Goal: Information Seeking & Learning: Learn about a topic

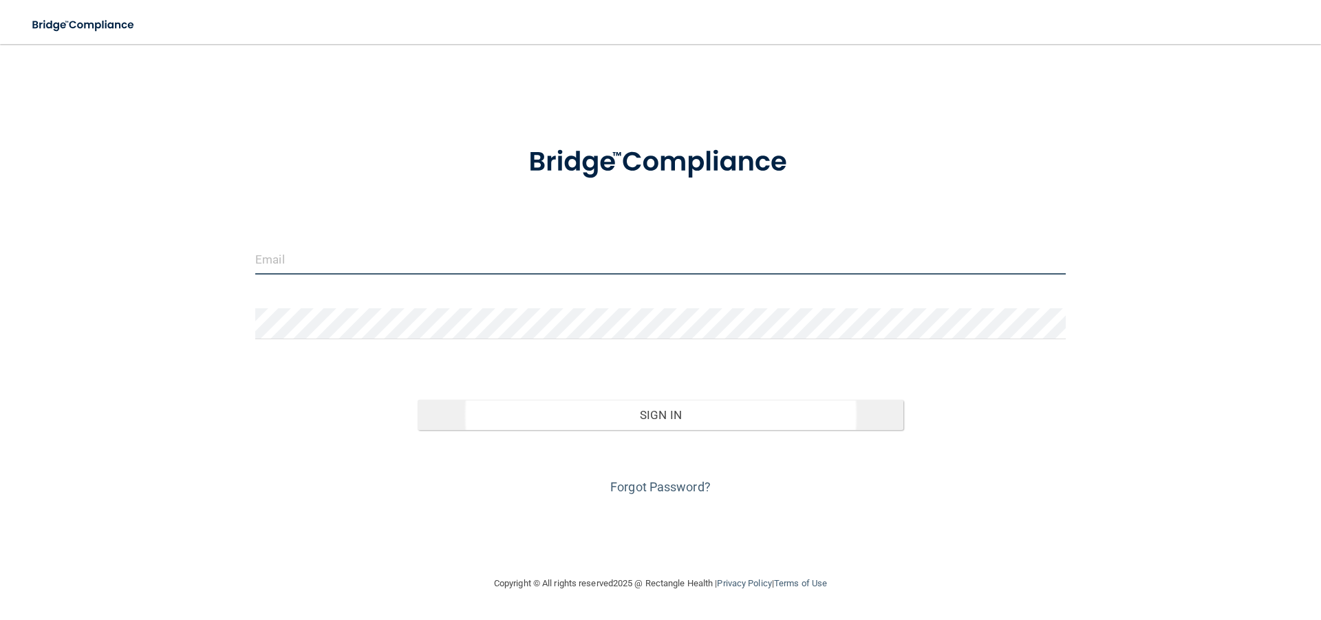
type input "[PERSON_NAME][EMAIL_ADDRESS][DOMAIN_NAME]"
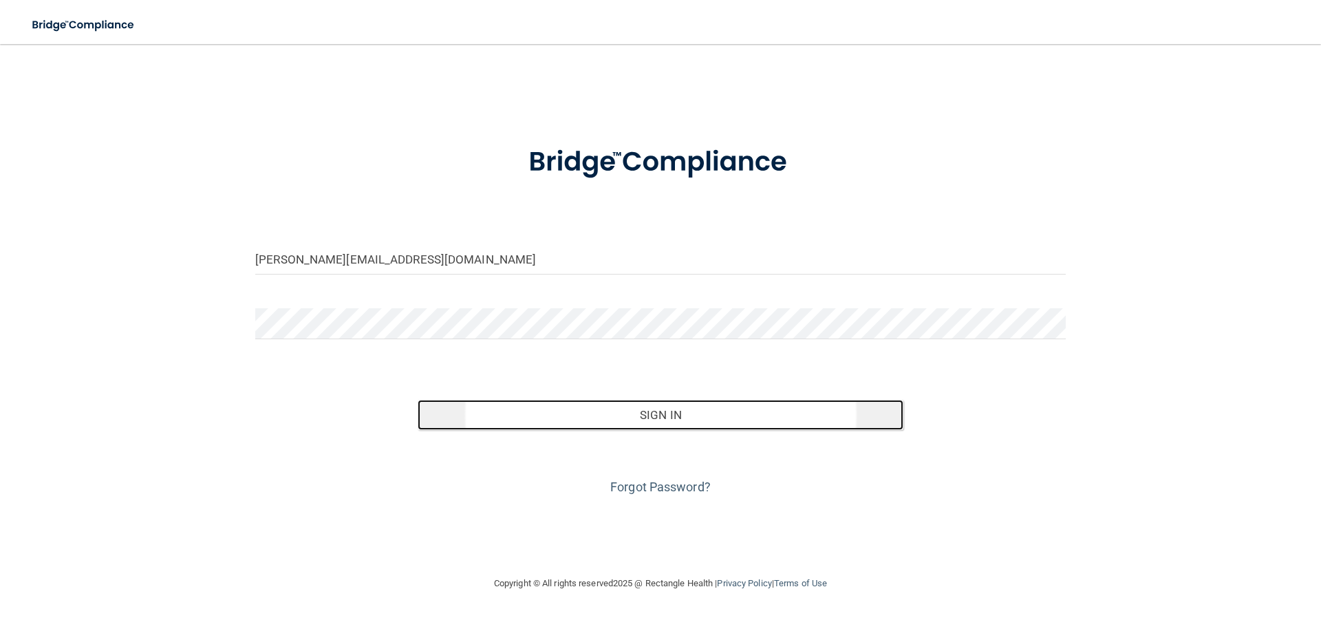
click at [573, 411] on button "Sign In" at bounding box center [661, 415] width 487 height 30
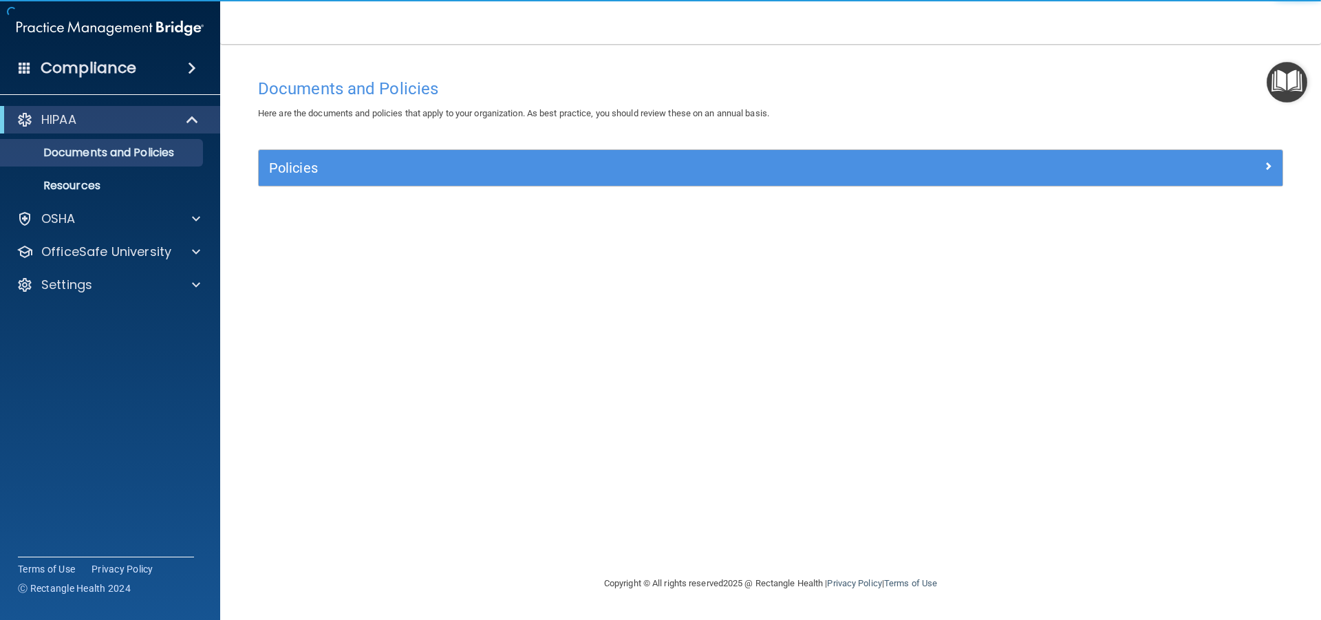
click at [115, 129] on div "HIPAA" at bounding box center [110, 120] width 220 height 28
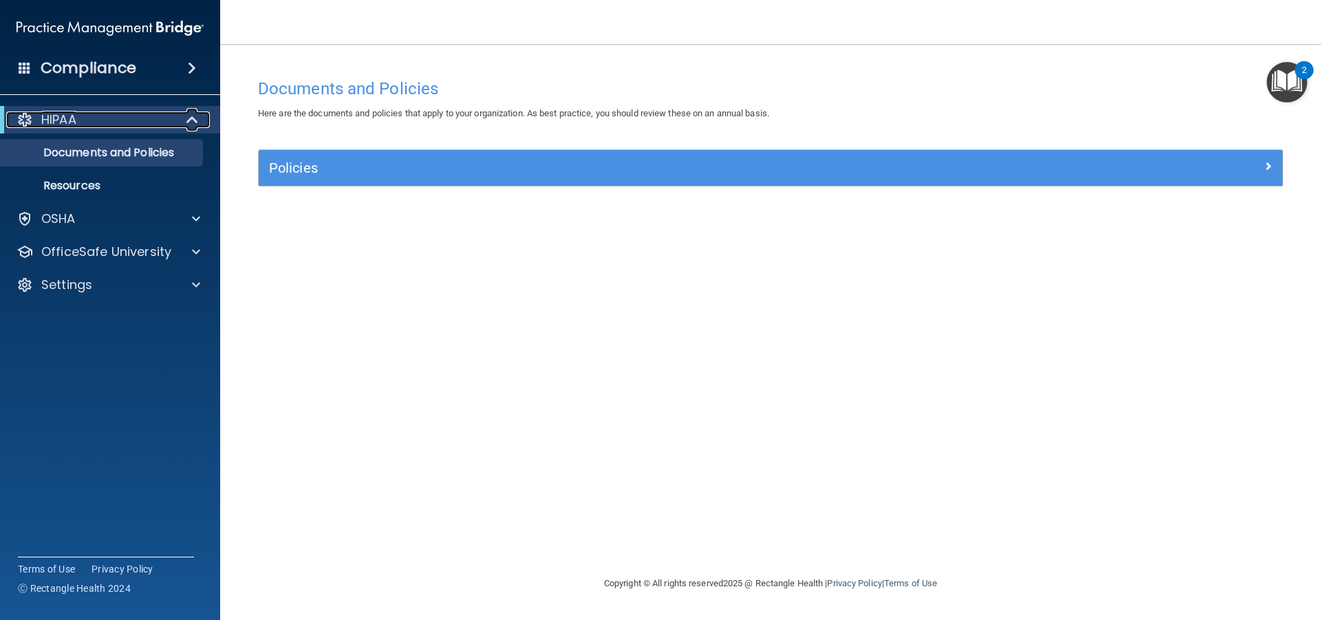
drag, startPoint x: 146, startPoint y: 121, endPoint x: 153, endPoint y: 120, distance: 7.6
click at [144, 121] on div "HIPAA" at bounding box center [91, 119] width 170 height 17
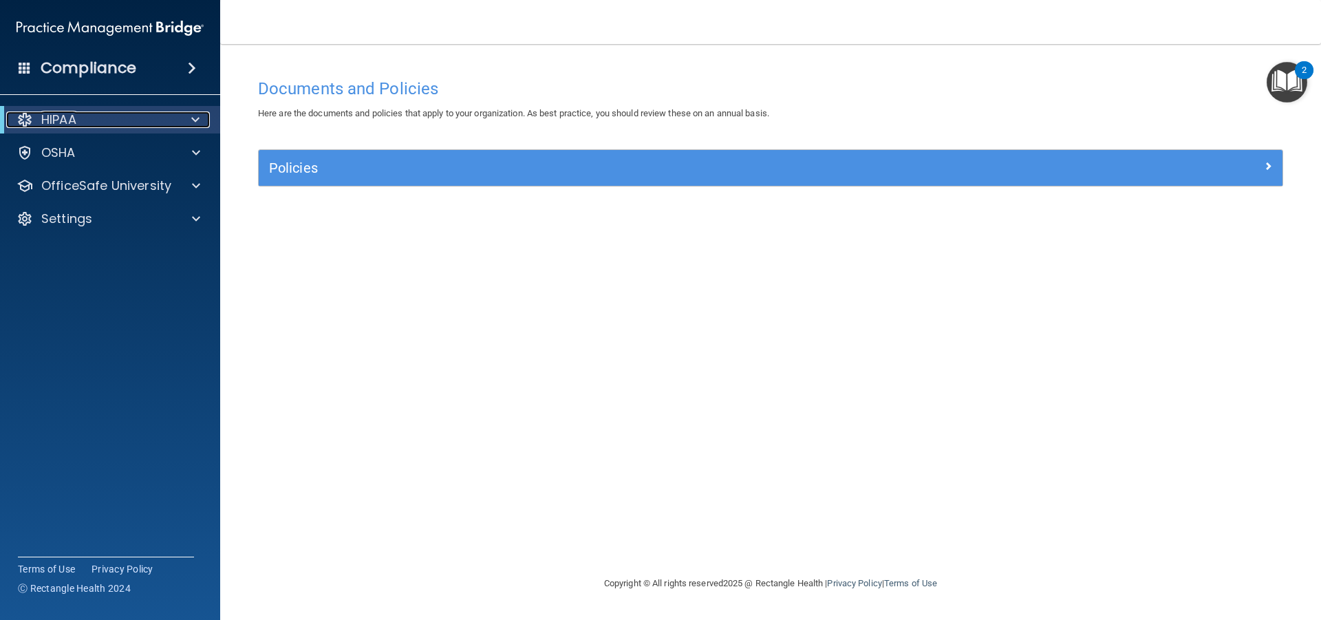
click at [187, 120] on div at bounding box center [193, 119] width 34 height 17
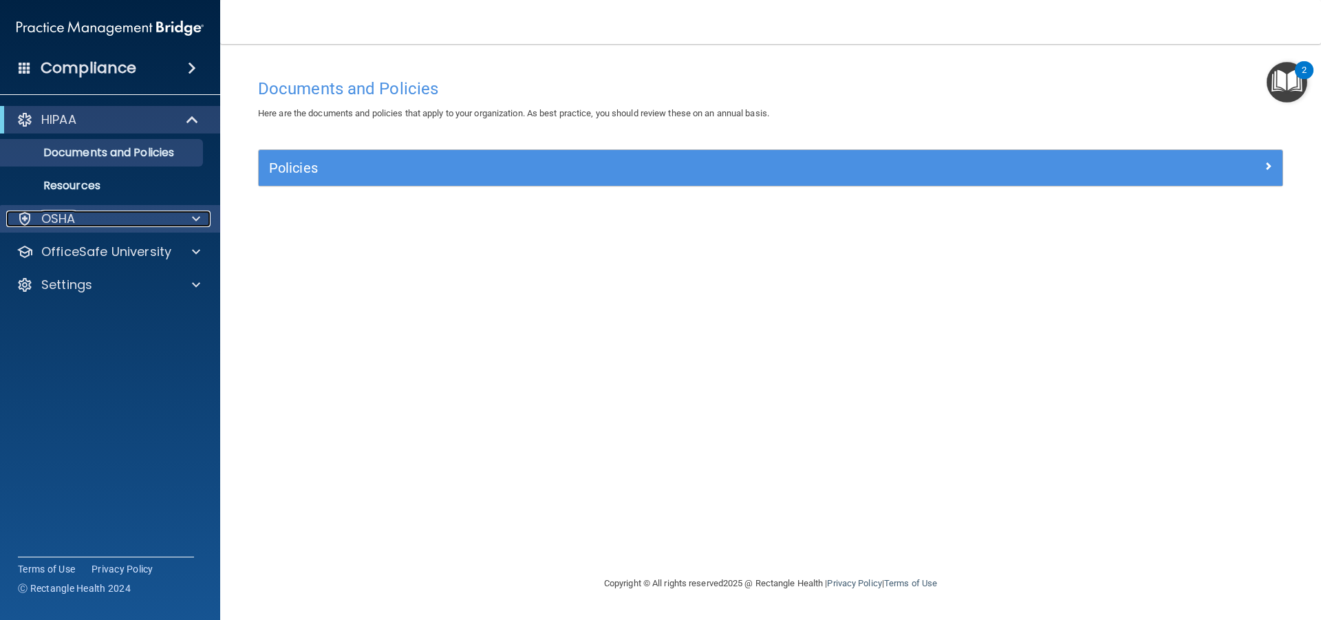
click at [158, 215] on div "OSHA" at bounding box center [91, 219] width 171 height 17
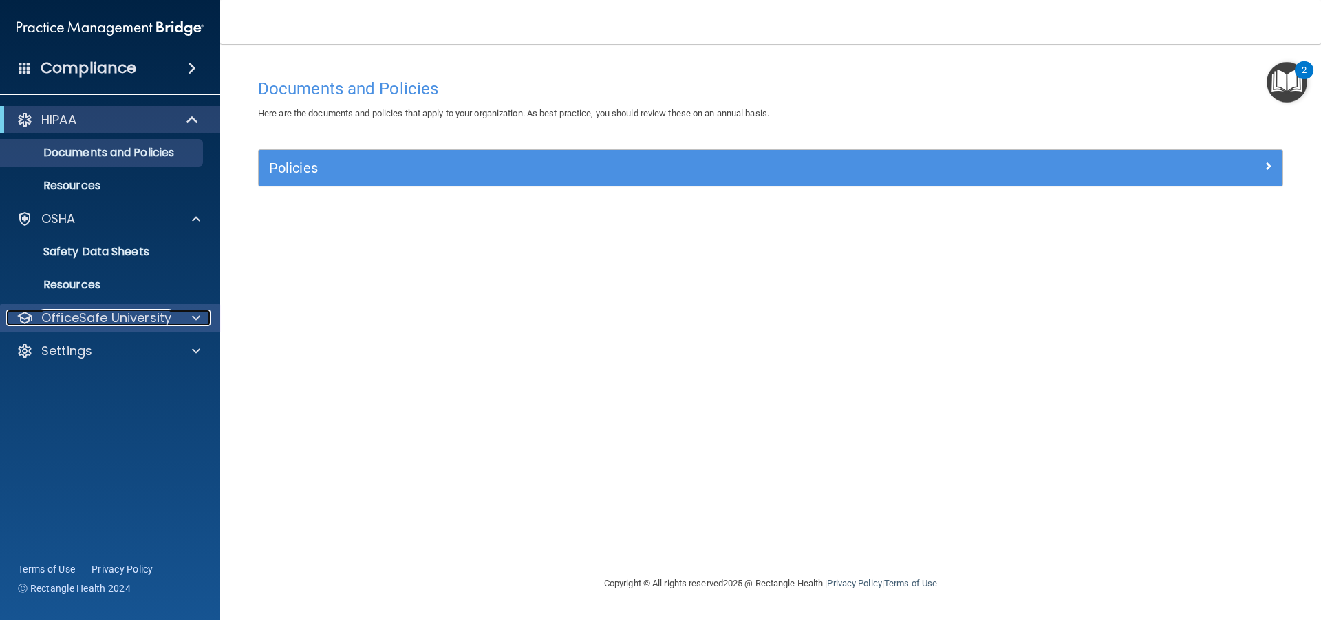
click at [145, 313] on p "OfficeSafe University" at bounding box center [106, 318] width 130 height 17
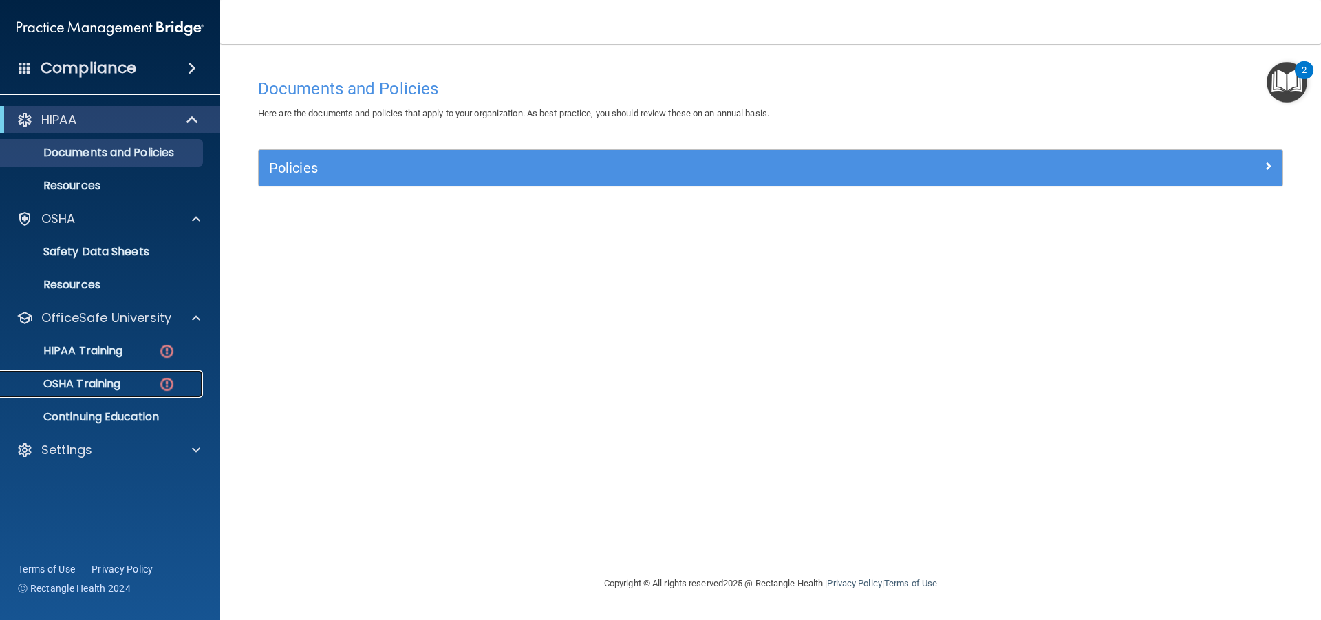
click at [146, 380] on div "OSHA Training" at bounding box center [103, 384] width 188 height 14
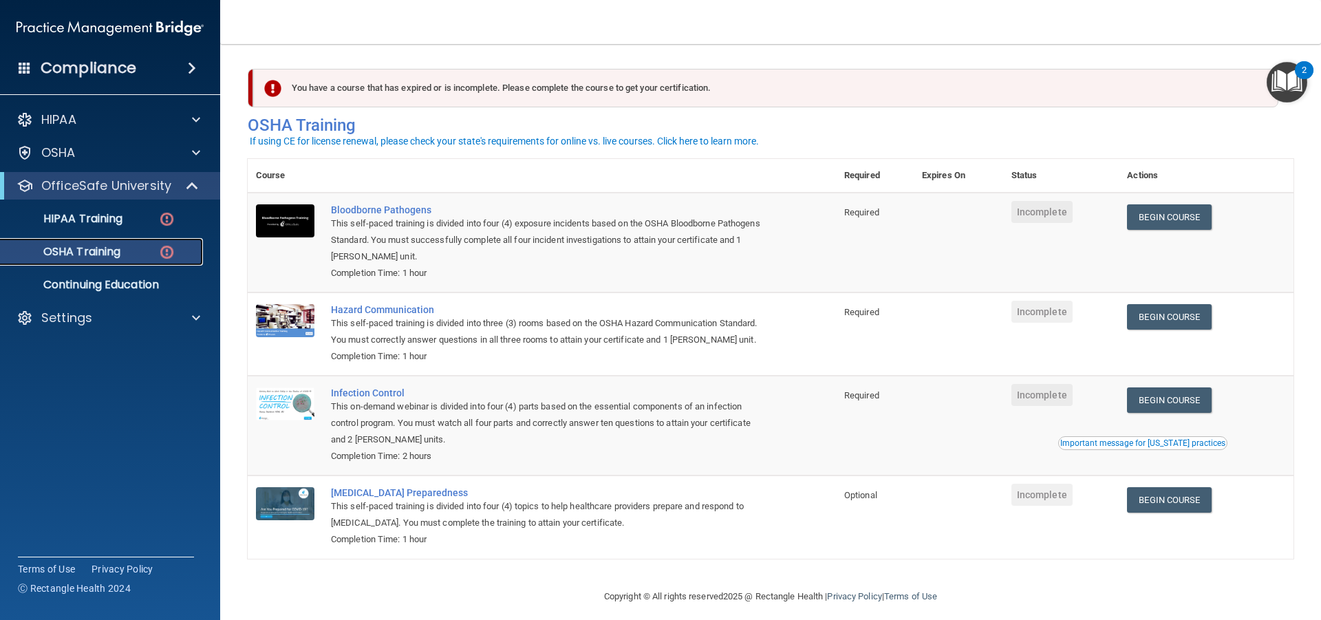
scroll to position [30, 0]
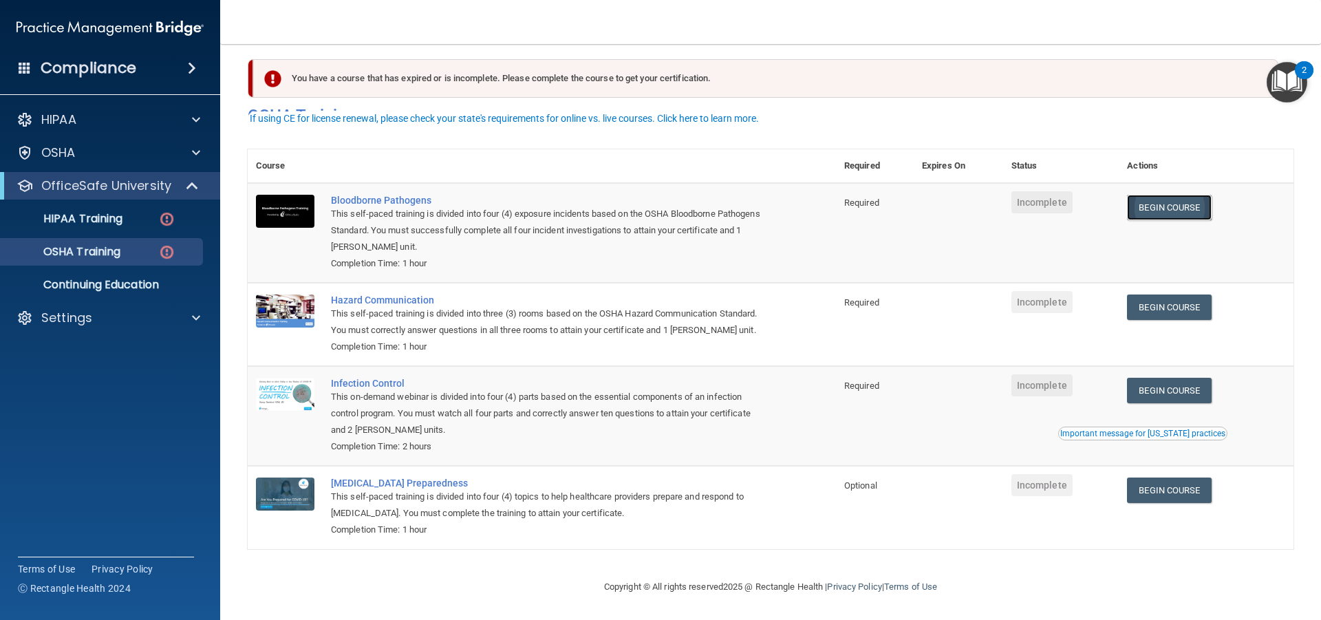
click at [1178, 195] on link "Begin Course" at bounding box center [1169, 207] width 84 height 25
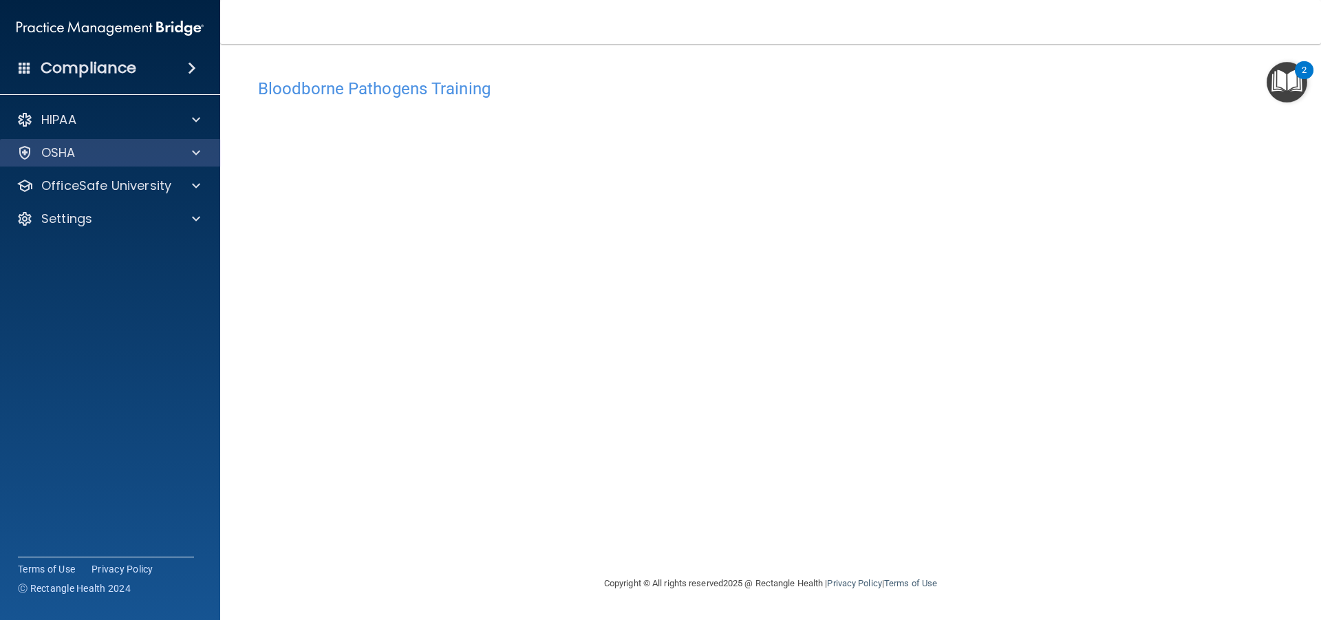
click at [167, 141] on div "OSHA" at bounding box center [110, 153] width 221 height 28
click at [199, 142] on div "OSHA" at bounding box center [110, 153] width 221 height 28
click at [195, 149] on span at bounding box center [196, 153] width 8 height 17
click at [184, 152] on div at bounding box center [194, 153] width 34 height 17
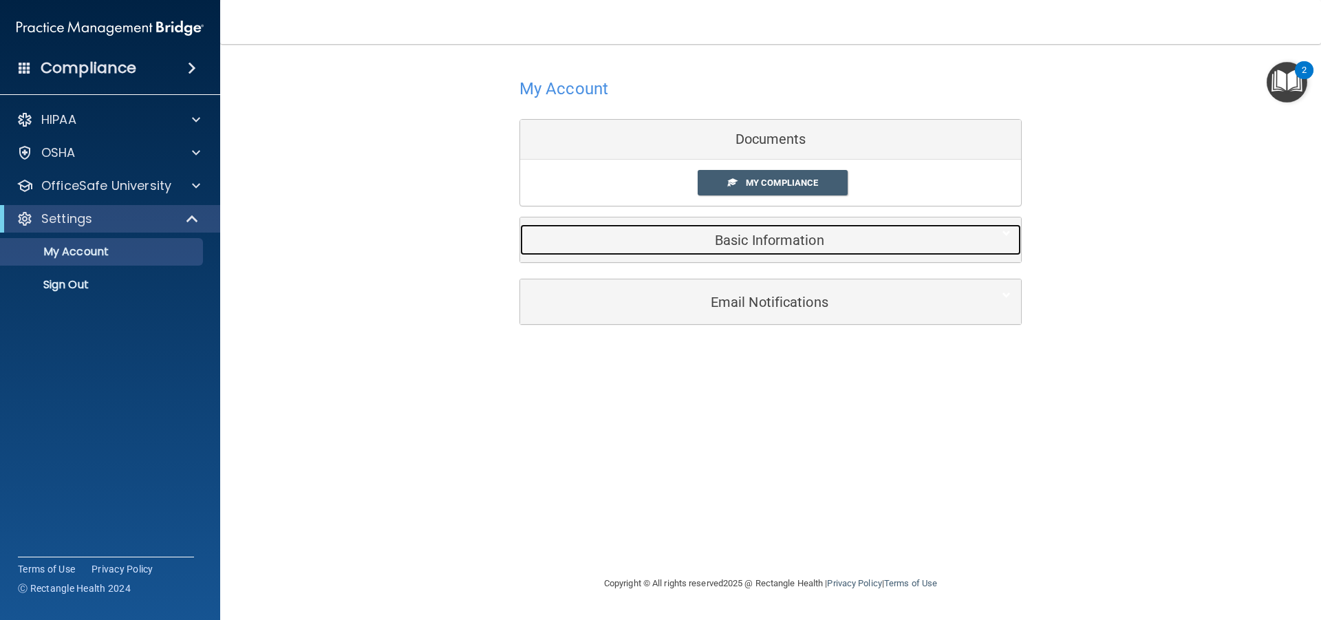
click at [760, 237] on h5 "Basic Information" at bounding box center [750, 240] width 438 height 15
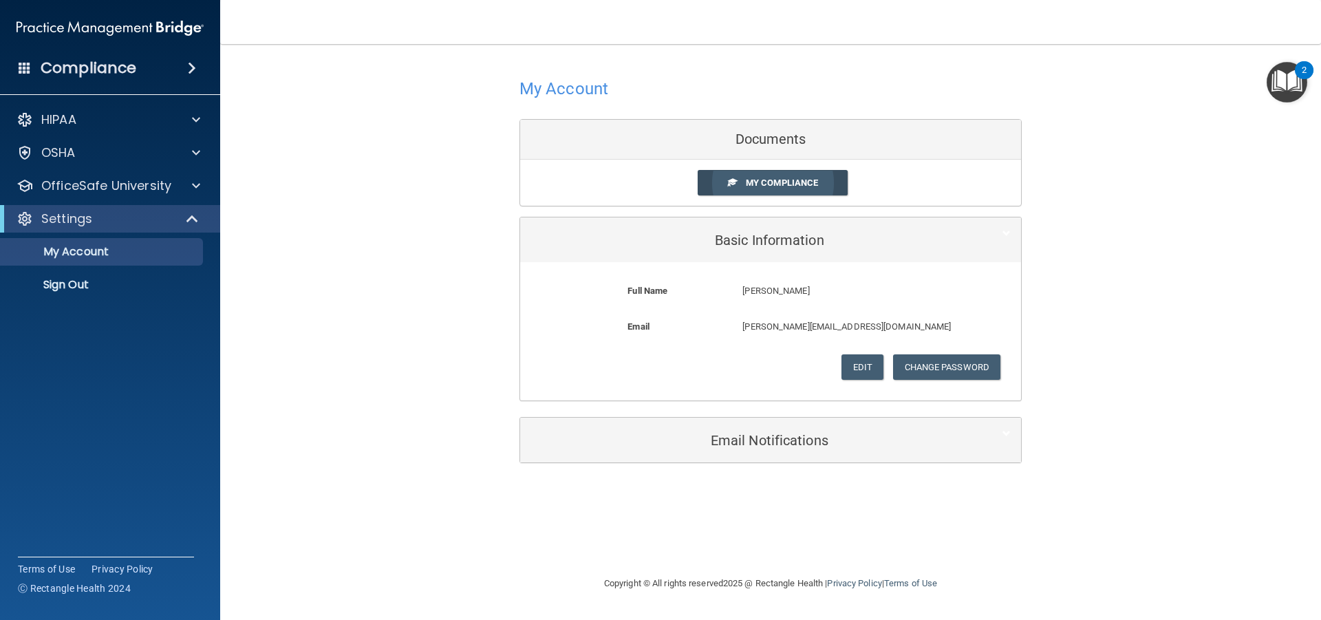
click at [779, 190] on link "My Compliance" at bounding box center [773, 182] width 151 height 25
click at [784, 180] on span "My Compliance" at bounding box center [782, 183] width 72 height 10
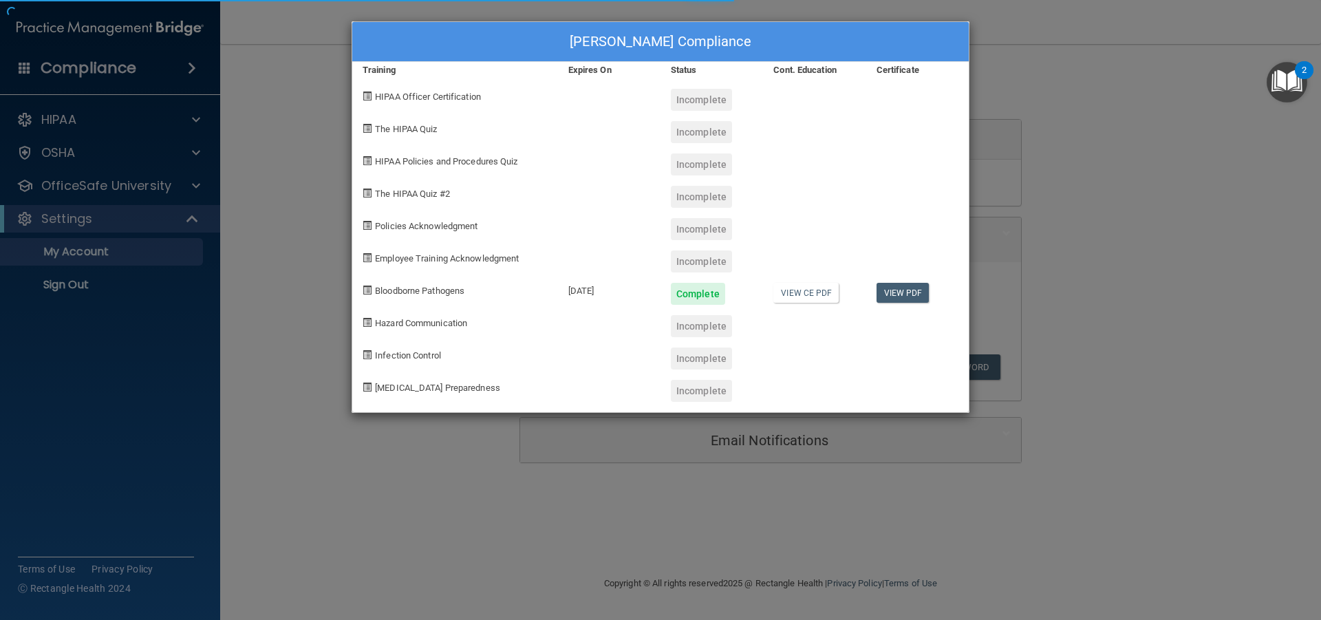
click at [784, 180] on div "Lissete Perez's Compliance Training Expires On Status Cont. Education Certifica…" at bounding box center [661, 217] width 618 height 392
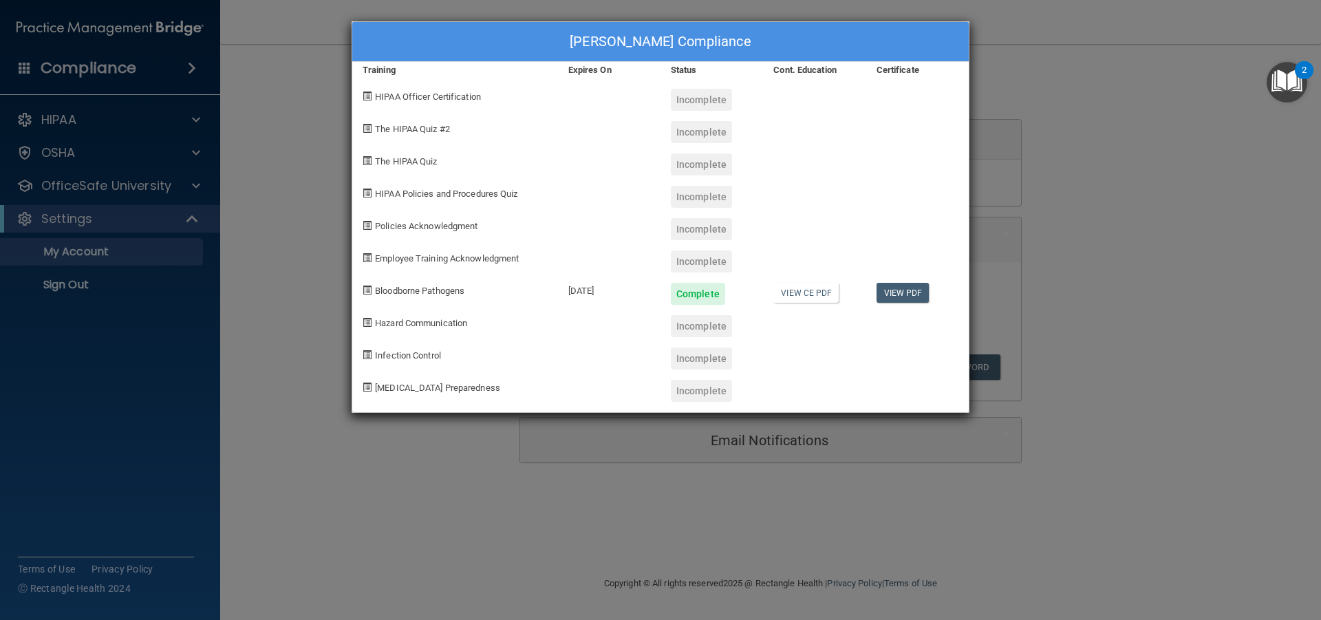
drag, startPoint x: 692, startPoint y: 100, endPoint x: 766, endPoint y: 73, distance: 79.3
click at [694, 111] on div "Lissete Perez's Compliance Training Expires On Status Cont. Education Certifica…" at bounding box center [661, 217] width 618 height 392
click at [1076, 116] on div "Lissete Perez's Compliance Training Expires On Status Cont. Education Certifica…" at bounding box center [660, 310] width 1321 height 620
click at [182, 242] on div "Lissete Perez's Compliance Training Expires On Status Cont. Education Certifica…" at bounding box center [660, 310] width 1321 height 620
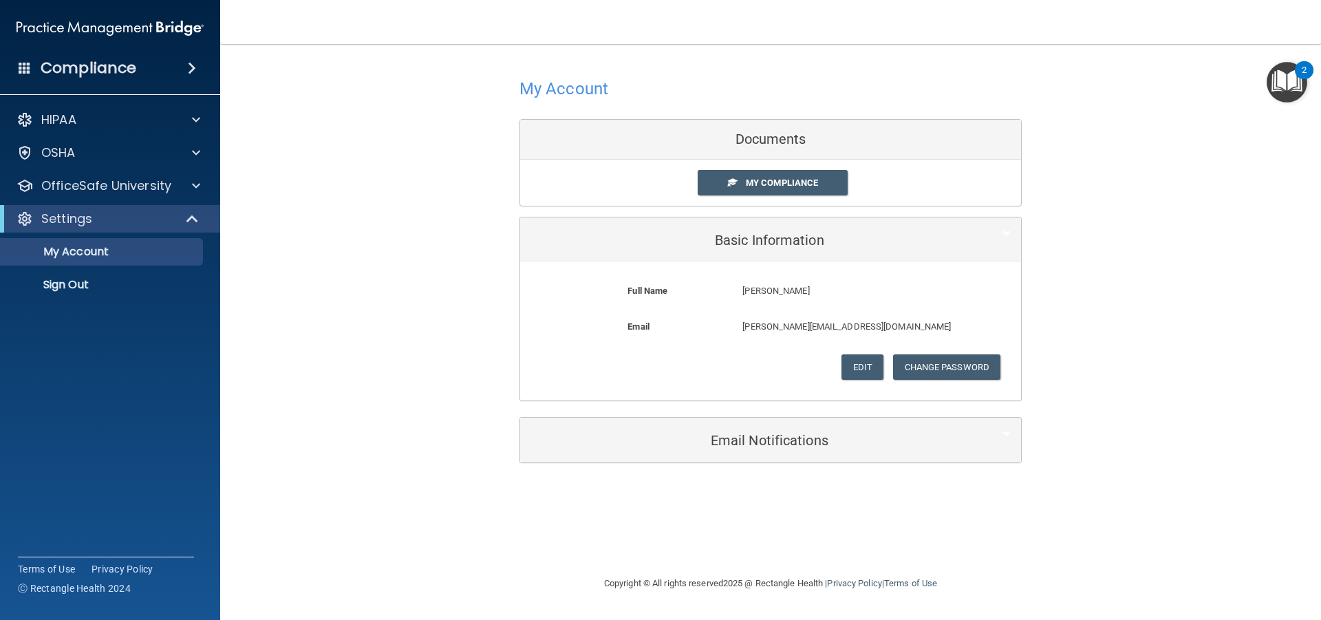
click at [186, 202] on div "HIPAA Documents and Policies Report an Incident Business Associates Emergency P…" at bounding box center [110, 204] width 221 height 209
click at [186, 198] on div "OfficeSafe University" at bounding box center [110, 186] width 221 height 28
click at [193, 188] on span at bounding box center [196, 186] width 8 height 17
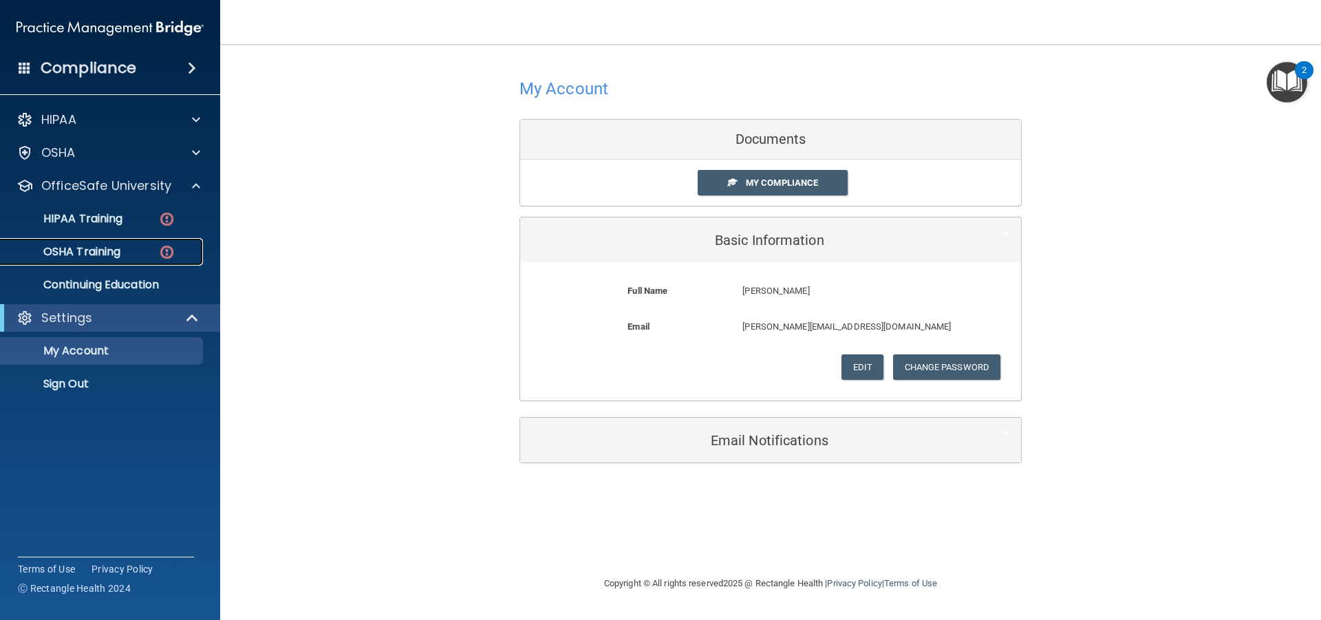
click at [140, 248] on div "OSHA Training" at bounding box center [103, 252] width 188 height 14
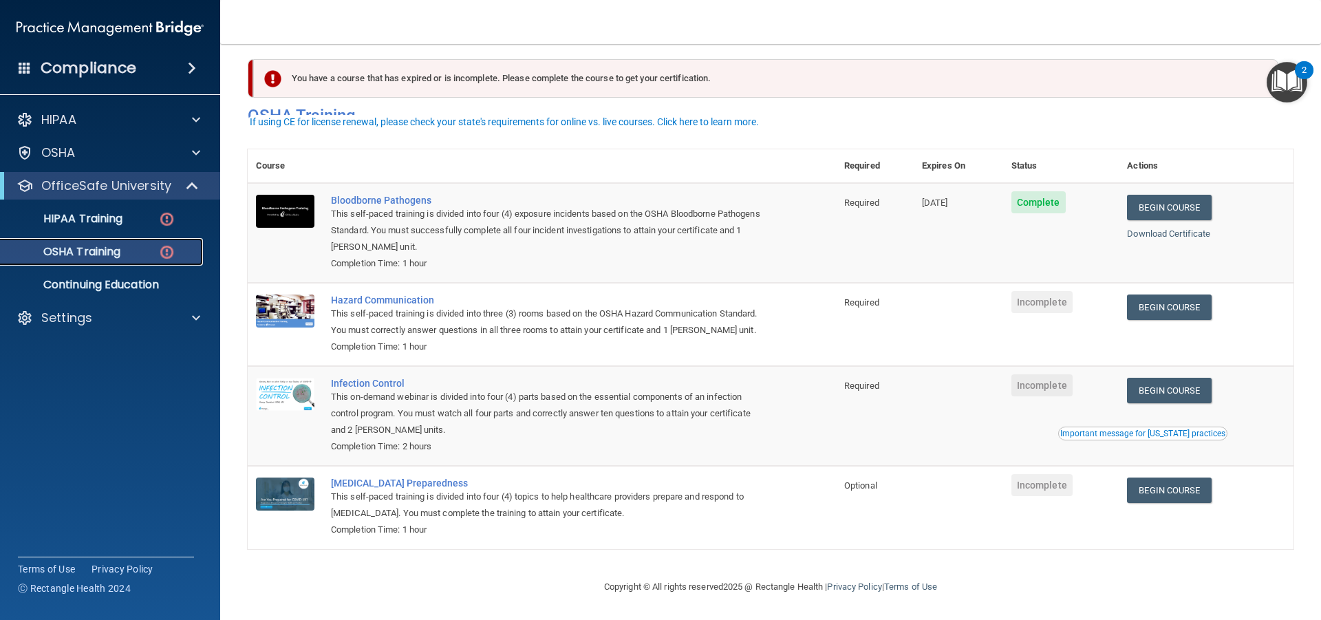
scroll to position [30, 0]
click at [1195, 295] on link "Begin Course" at bounding box center [1169, 307] width 84 height 25
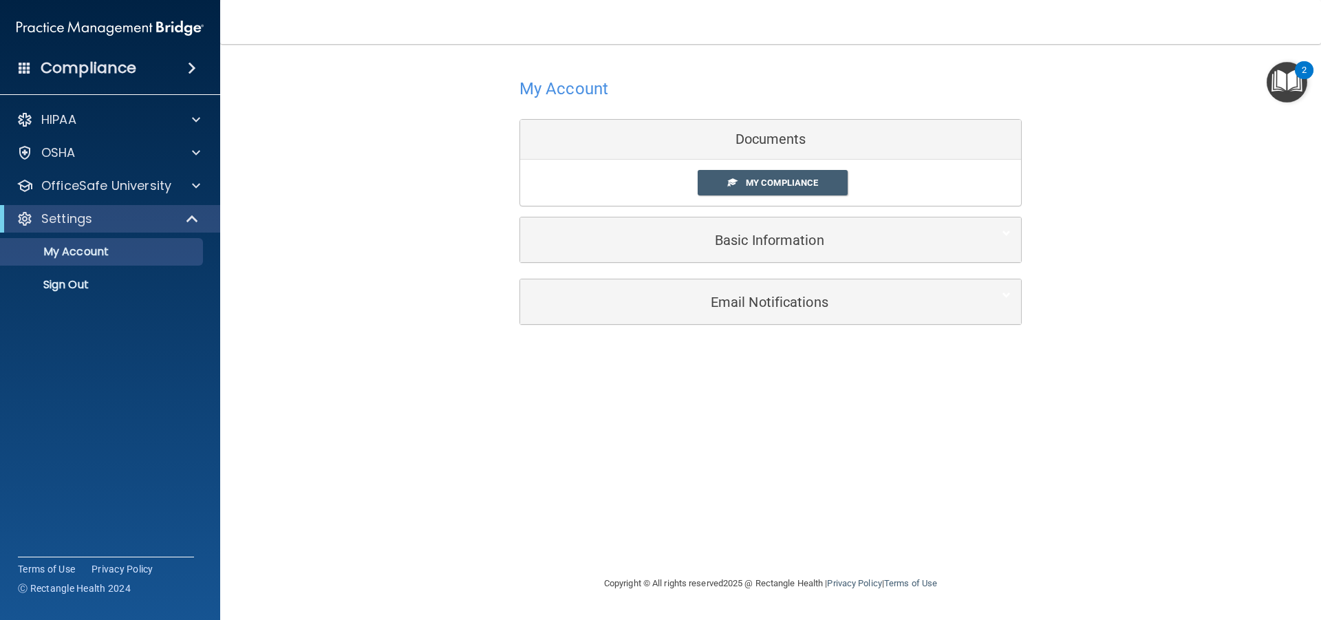
click at [183, 206] on div "Settings" at bounding box center [110, 219] width 220 height 28
click at [179, 194] on div "OfficeSafe University" at bounding box center [110, 186] width 221 height 28
click at [191, 183] on div at bounding box center [194, 186] width 34 height 17
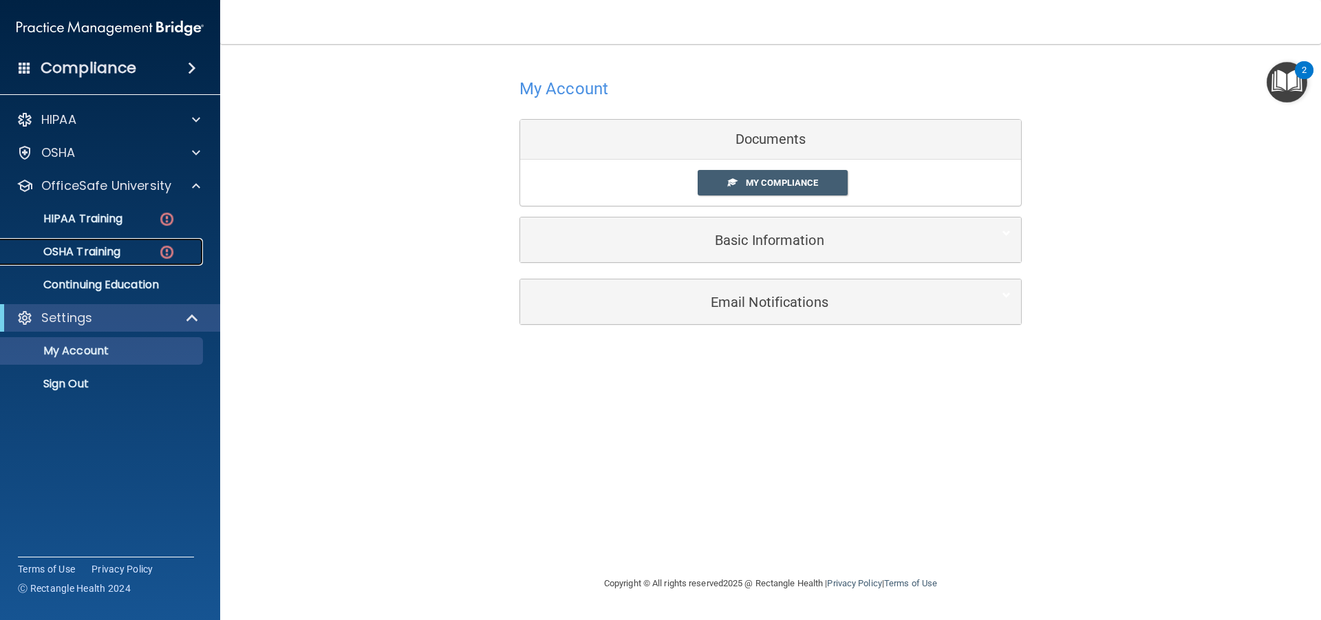
click at [163, 242] on link "OSHA Training" at bounding box center [94, 252] width 217 height 28
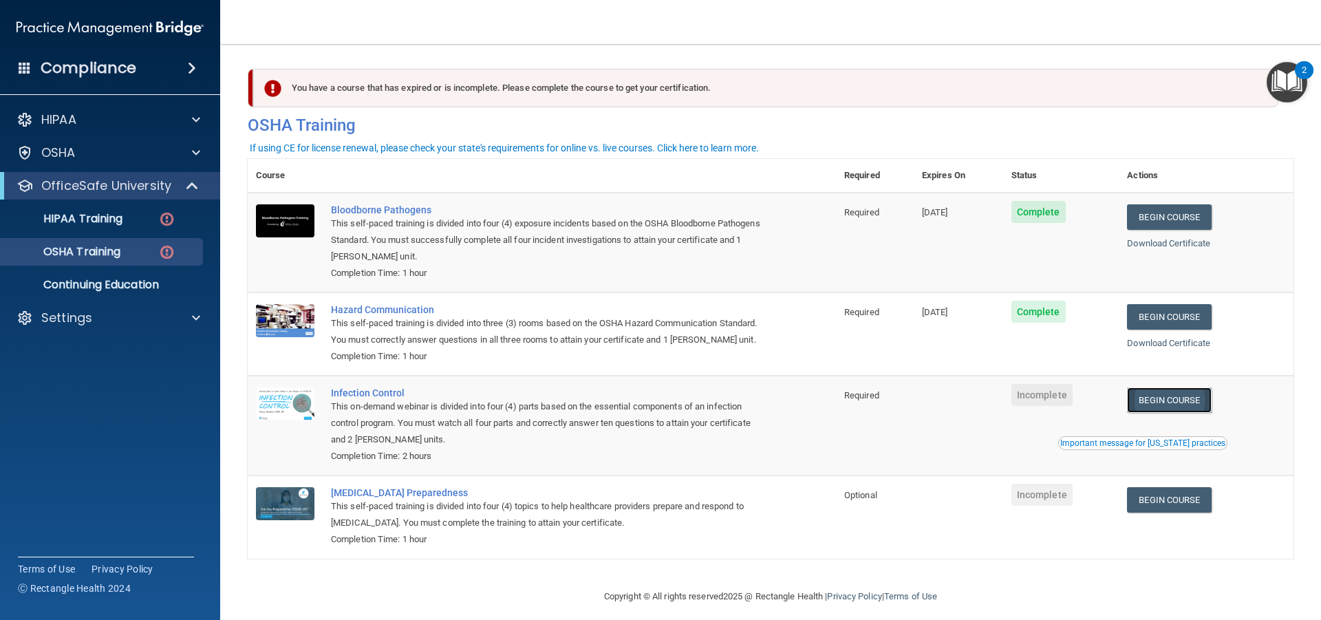
click at [1166, 413] on link "Begin Course" at bounding box center [1169, 399] width 84 height 25
